Goal: Browse casually

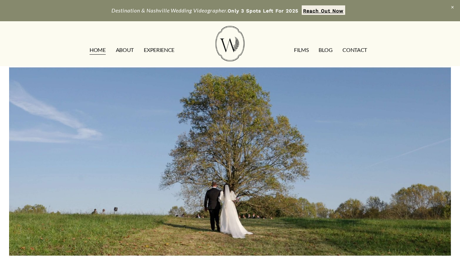
click at [298, 51] on link "FILMS" at bounding box center [301, 49] width 14 height 11
